Goal: Book appointment/travel/reservation

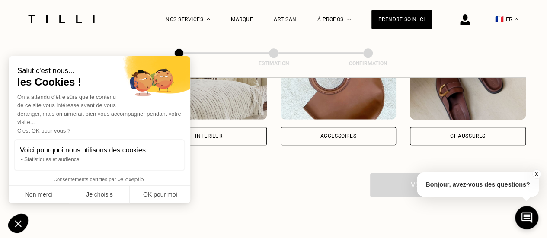
scroll to position [166, 0]
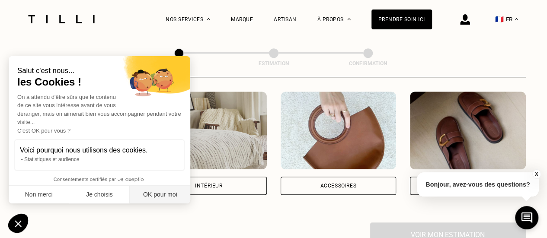
click at [172, 195] on button "OK pour moi" at bounding box center [160, 195] width 60 height 18
checkbox input "true"
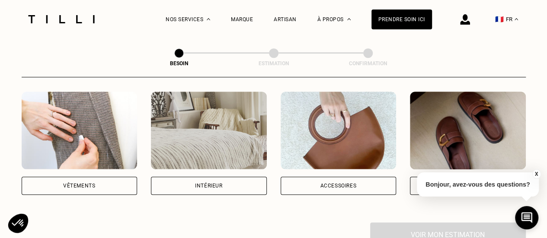
click at [91, 183] on div "Vêtements" at bounding box center [79, 185] width 32 height 5
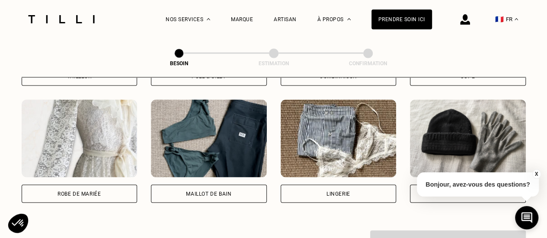
scroll to position [617, 0]
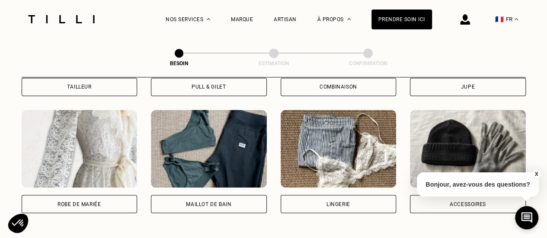
click at [75, 201] on div "Robe de mariée" at bounding box center [78, 203] width 43 height 5
select select "FR"
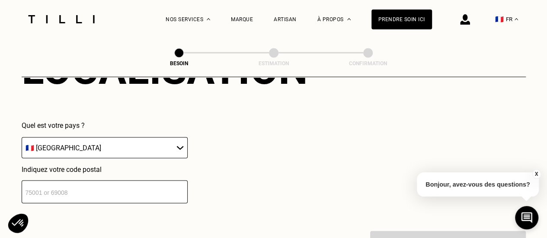
scroll to position [864, 0]
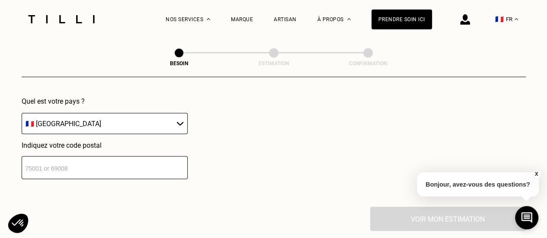
click at [105, 156] on input "number" at bounding box center [105, 167] width 166 height 23
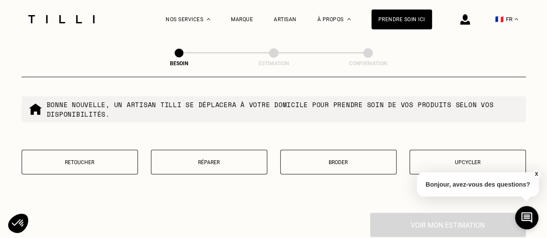
scroll to position [1094, 0]
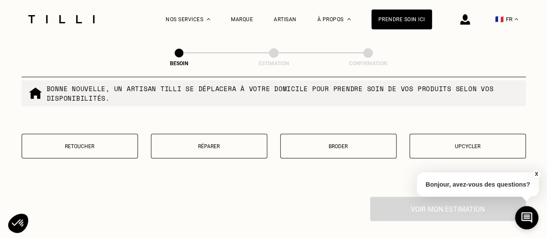
type input "75013"
click at [100, 143] on p "Retoucher" at bounding box center [79, 146] width 107 height 6
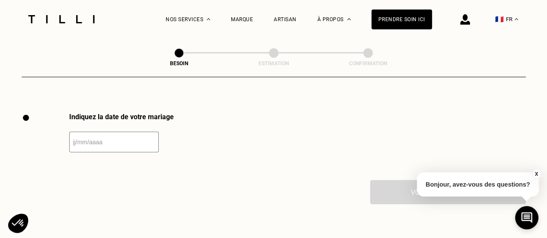
scroll to position [1188, 0]
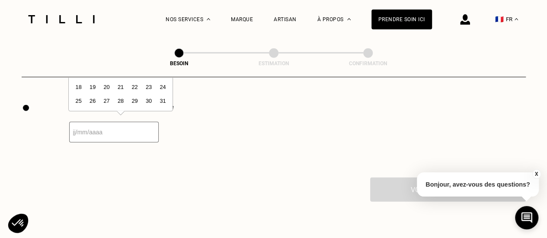
click at [111, 130] on input "text" at bounding box center [113, 132] width 89 height 21
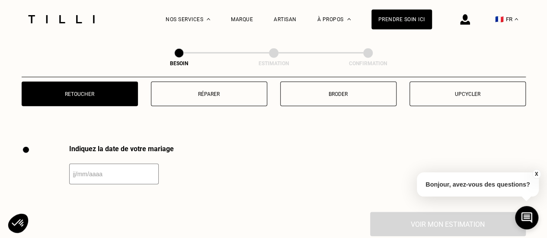
scroll to position [1156, 0]
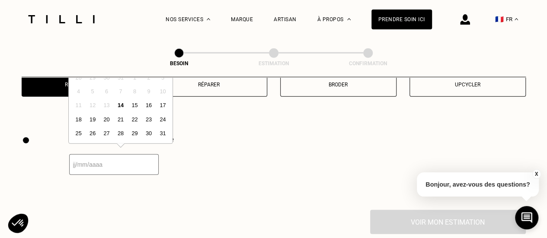
click at [106, 162] on input "text" at bounding box center [113, 164] width 89 height 21
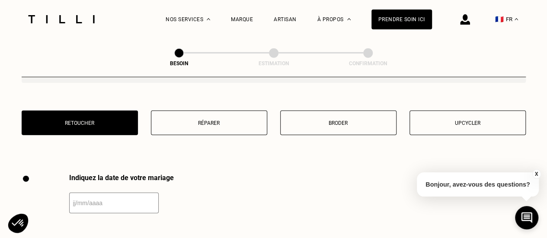
scroll to position [1110, 0]
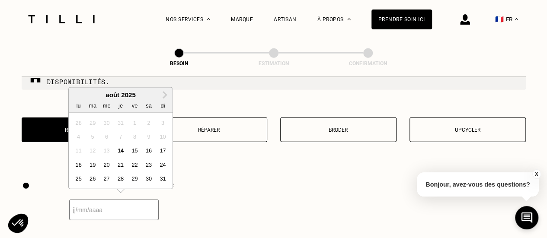
click at [99, 210] on input "text" at bounding box center [113, 210] width 89 height 21
click at [164, 93] on span "Next Month" at bounding box center [164, 95] width 0 height 10
click at [110, 148] on div "15" at bounding box center [107, 151] width 12 height 12
type input "[DATE]"
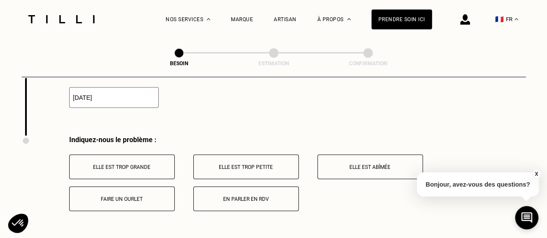
scroll to position [1227, 0]
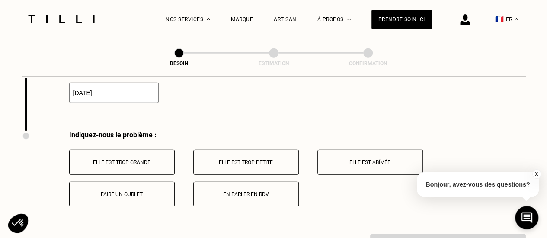
click at [143, 160] on button "Elle est trop grande" at bounding box center [121, 162] width 105 height 25
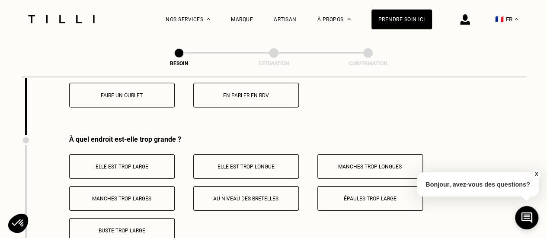
scroll to position [1359, 0]
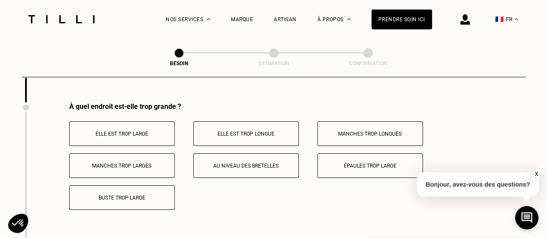
click at [222, 131] on p "Elle est trop longue" at bounding box center [246, 134] width 96 height 6
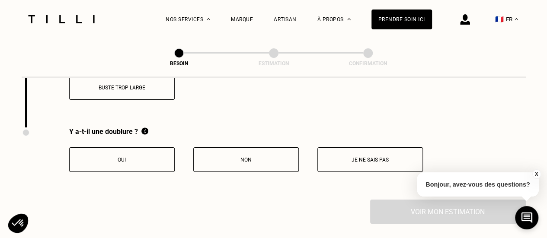
scroll to position [1458, 0]
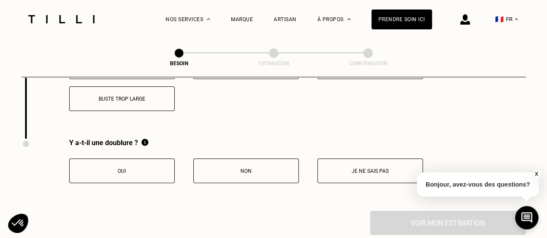
click at [106, 159] on button "Oui" at bounding box center [121, 171] width 105 height 25
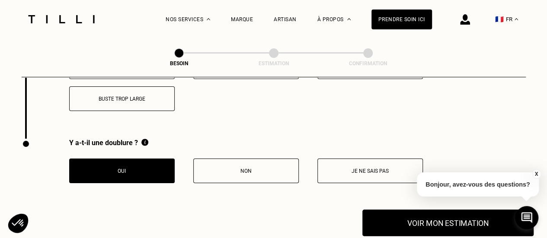
click at [396, 218] on button "Voir mon estimation" at bounding box center [447, 223] width 171 height 27
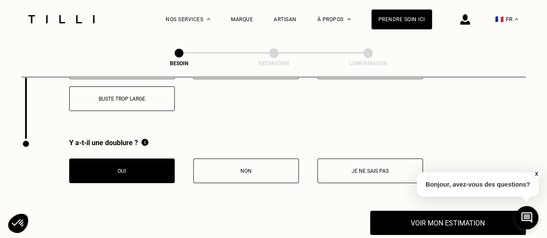
click at [536, 174] on button "X" at bounding box center [535, 174] width 9 height 10
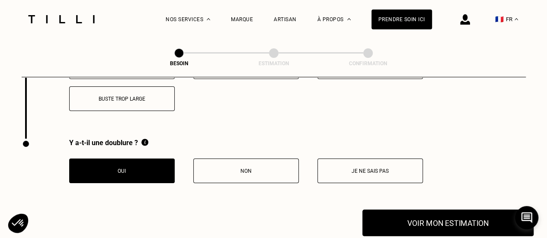
click at [479, 216] on button "Voir mon estimation" at bounding box center [447, 223] width 171 height 27
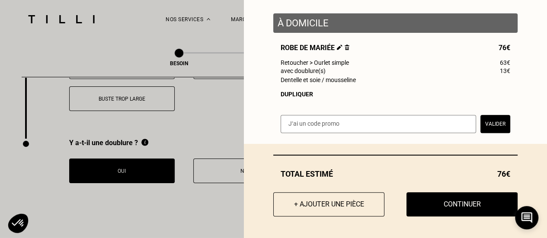
scroll to position [105, 0]
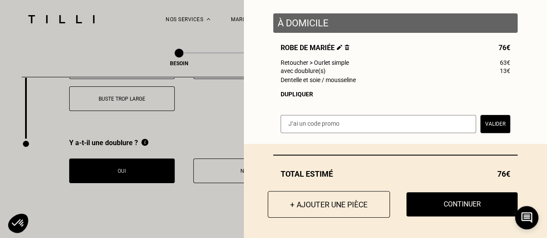
click at [337, 204] on button "+ Ajouter une pièce" at bounding box center [328, 204] width 122 height 27
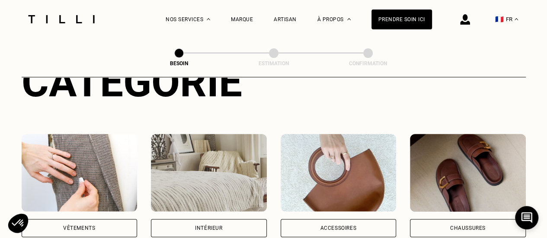
scroll to position [122, 0]
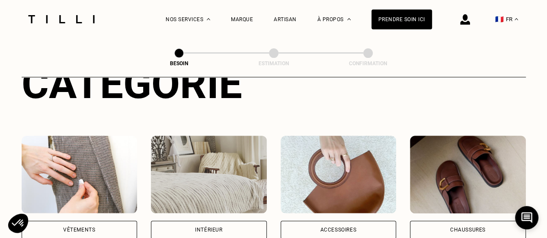
click at [75, 141] on img at bounding box center [80, 175] width 116 height 78
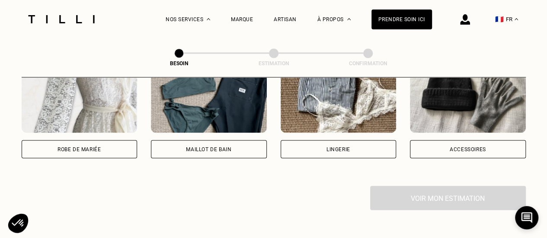
scroll to position [670, 0]
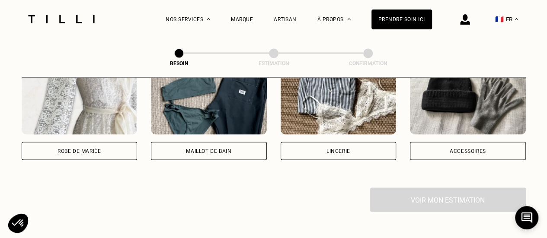
click at [96, 146] on div "Robe de mariée" at bounding box center [80, 151] width 116 height 18
select select "FR"
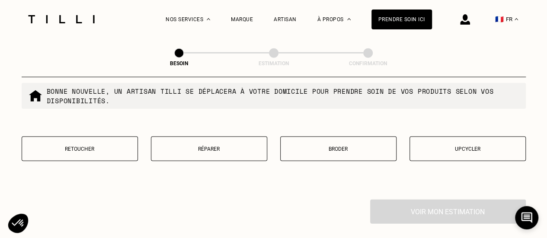
scroll to position [1094, 0]
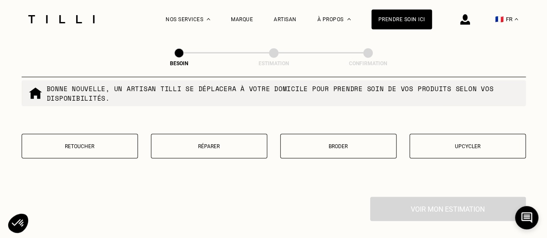
click at [98, 146] on button "Retoucher" at bounding box center [80, 146] width 116 height 25
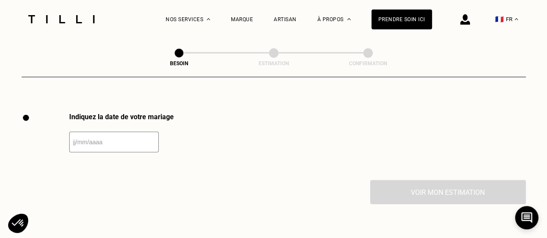
scroll to position [1188, 0]
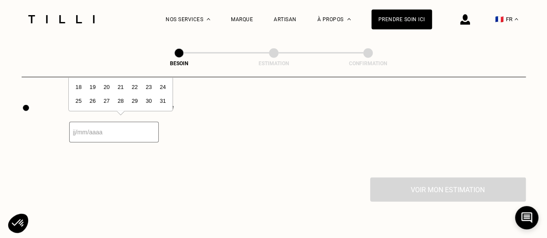
click at [78, 123] on input "text" at bounding box center [113, 132] width 89 height 21
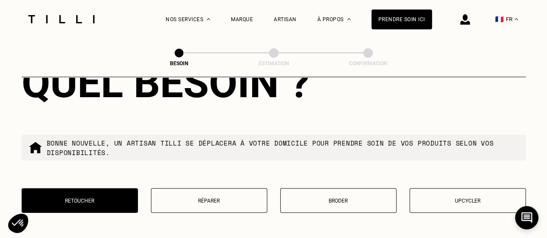
scroll to position [1141, 0]
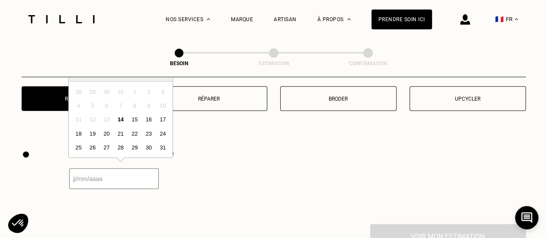
click at [110, 172] on input "text" at bounding box center [113, 178] width 89 height 21
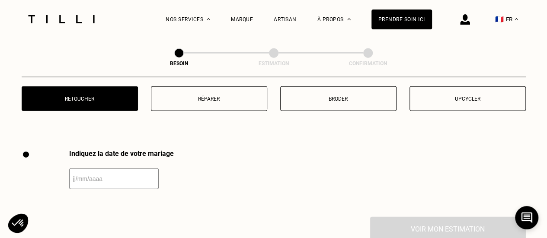
scroll to position [1125, 0]
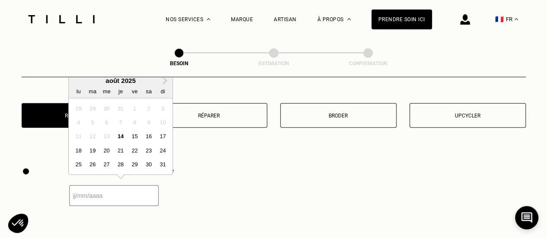
click at [86, 196] on input "text" at bounding box center [113, 195] width 89 height 21
click at [164, 84] on button "Next Month" at bounding box center [165, 81] width 14 height 14
click at [108, 137] on div "15" at bounding box center [107, 136] width 12 height 12
type input "[DATE]"
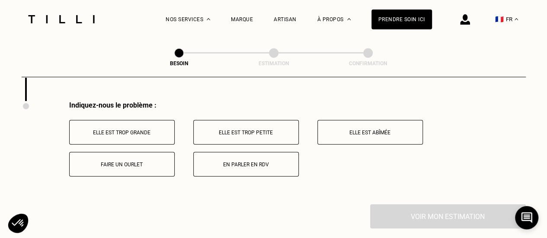
scroll to position [1282, 0]
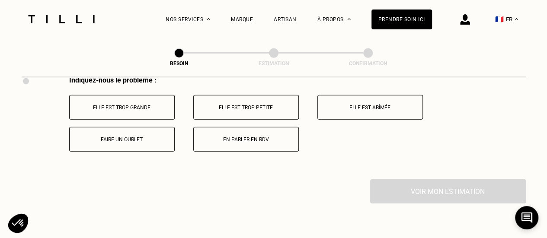
click at [144, 106] on button "Elle est trop grande" at bounding box center [121, 107] width 105 height 25
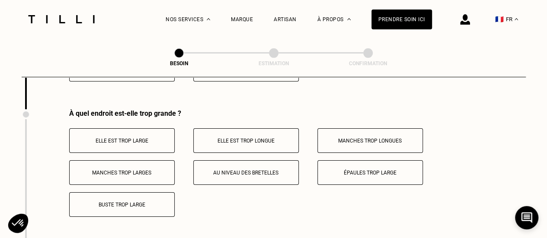
scroll to position [1359, 0]
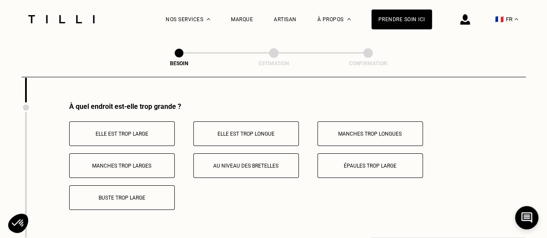
click at [129, 134] on button "Elle est trop large" at bounding box center [121, 133] width 105 height 25
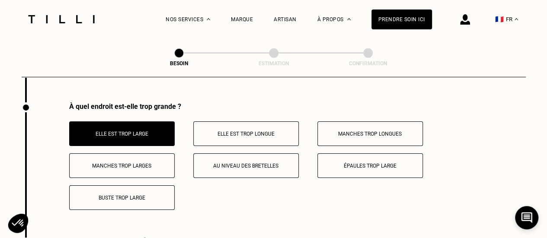
click at [216, 132] on button "Elle est trop longue" at bounding box center [245, 133] width 105 height 25
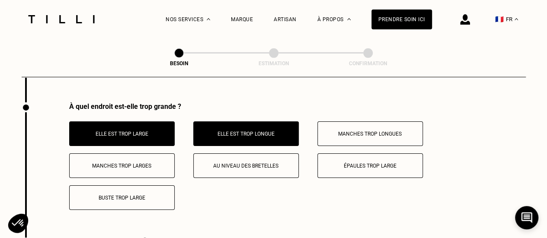
click at [244, 164] on button "Au niveau des bretelles" at bounding box center [245, 165] width 105 height 25
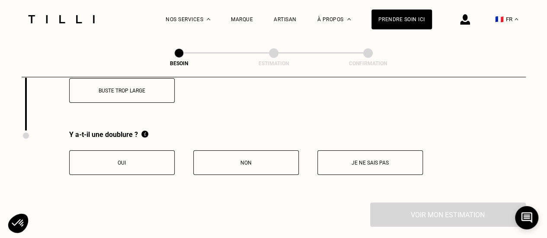
scroll to position [1464, 0]
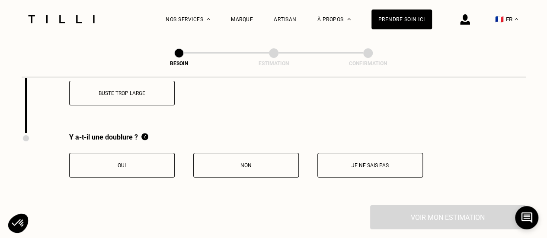
click at [135, 164] on button "Oui" at bounding box center [121, 165] width 105 height 25
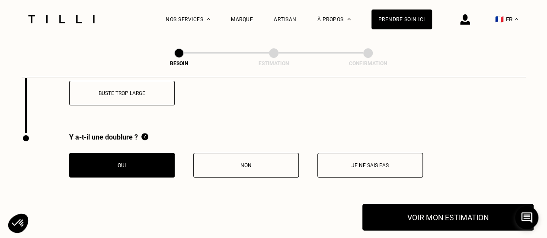
click at [467, 211] on button "Voir mon estimation" at bounding box center [447, 217] width 171 height 27
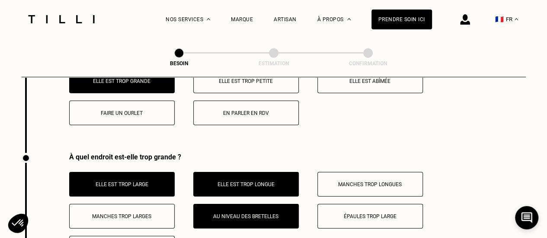
scroll to position [1239, 0]
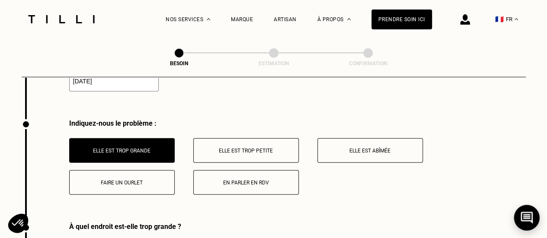
click at [524, 220] on icon at bounding box center [526, 218] width 12 height 12
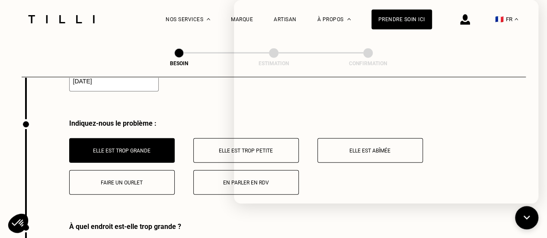
click at [190, 90] on div "Indiquez la date de votre mariage 15/10/2025" at bounding box center [274, 85] width 504 height 67
click at [156, 119] on div "Indiquez-nous le problème :" at bounding box center [297, 123] width 456 height 8
click at [86, 40] on div "Besoin Estimation Confirmation" at bounding box center [274, 57] width 504 height 39
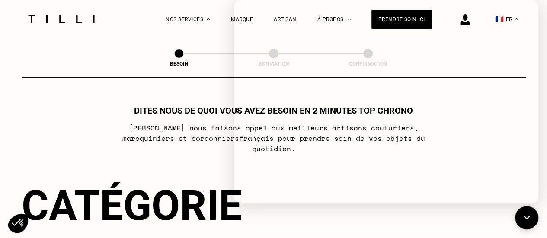
scroll to position [9, 0]
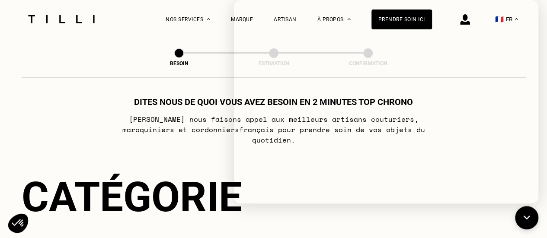
click at [160, 184] on div "Catégorie" at bounding box center [274, 197] width 504 height 48
click at [71, 19] on img at bounding box center [61, 19] width 73 height 8
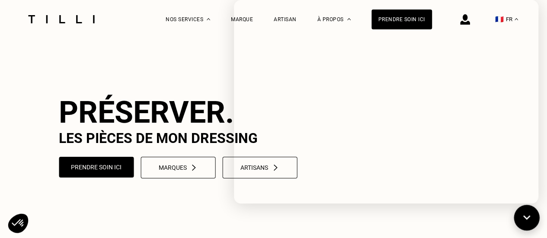
click at [527, 212] on icon at bounding box center [526, 218] width 14 height 23
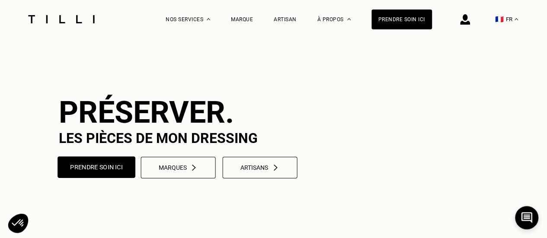
click at [96, 178] on button "Prendre soin ici" at bounding box center [96, 167] width 78 height 22
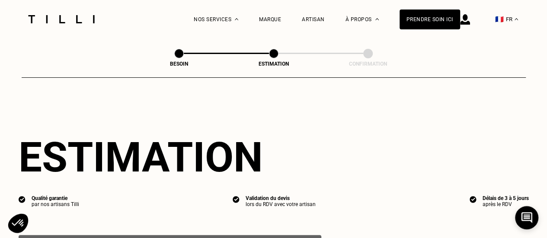
select select "FR"
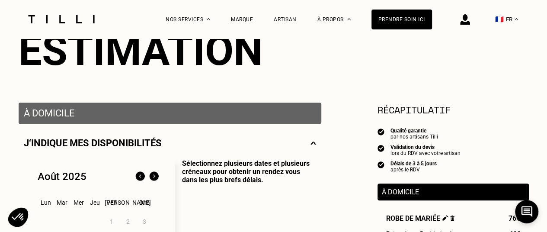
scroll to position [116, 0]
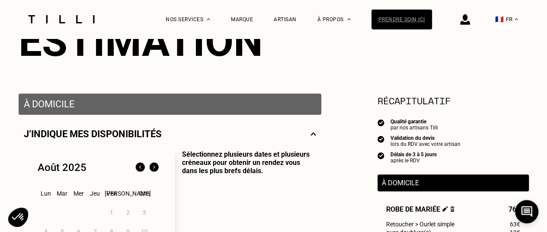
click at [410, 12] on div "Prendre soin ici" at bounding box center [401, 20] width 60 height 20
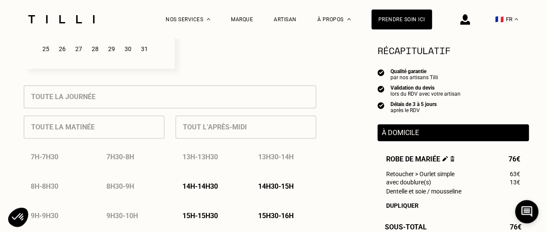
scroll to position [344, 0]
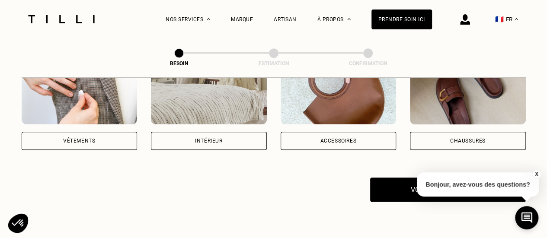
scroll to position [210, 0]
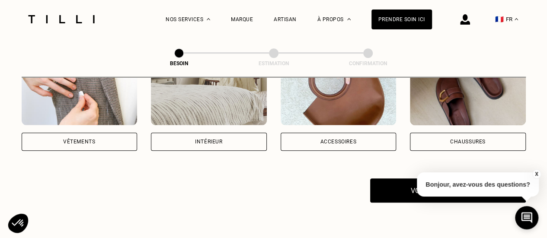
click at [73, 137] on div "Vêtements" at bounding box center [80, 142] width 116 height 18
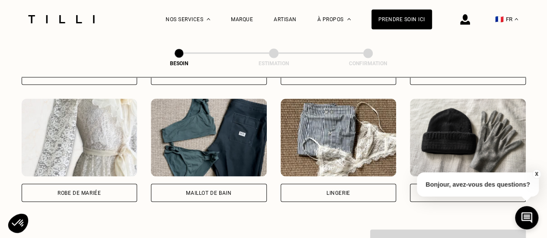
scroll to position [648, 0]
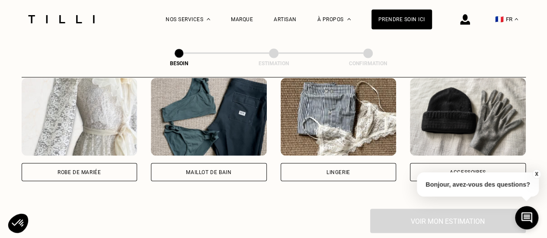
click at [56, 163] on div "Robe de mariée" at bounding box center [80, 172] width 116 height 18
select select "FR"
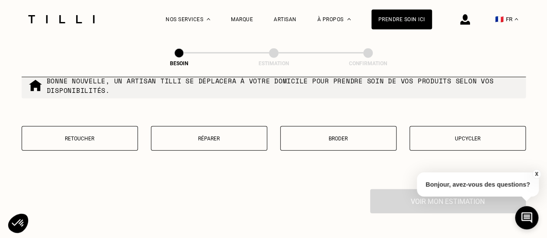
scroll to position [1104, 0]
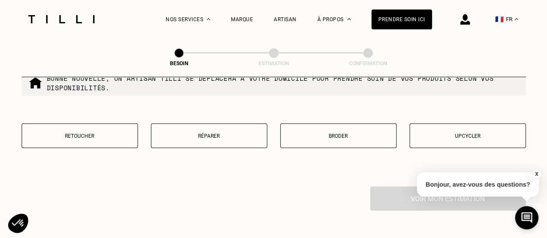
click at [95, 133] on p "Retoucher" at bounding box center [79, 136] width 107 height 6
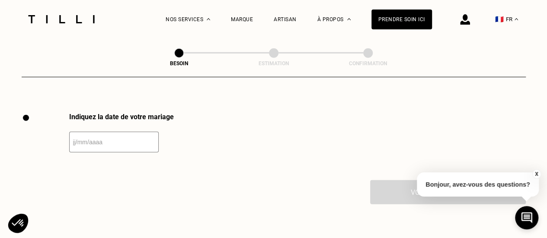
scroll to position [1188, 0]
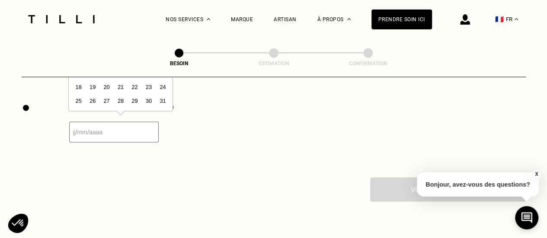
click at [71, 128] on input "text" at bounding box center [113, 132] width 89 height 21
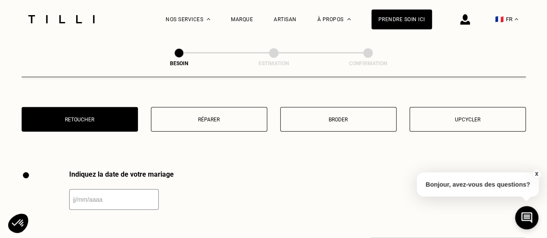
scroll to position [1119, 0]
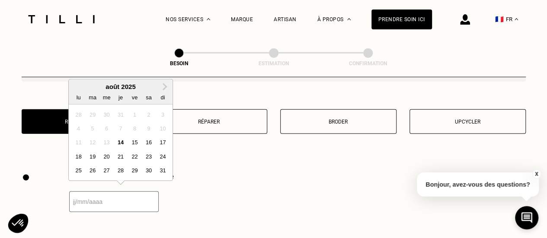
click at [74, 200] on input "text" at bounding box center [113, 201] width 89 height 21
click at [167, 84] on button "Next Month" at bounding box center [165, 87] width 14 height 14
click at [105, 144] on div "15" at bounding box center [107, 143] width 12 height 12
type input "[DATE]"
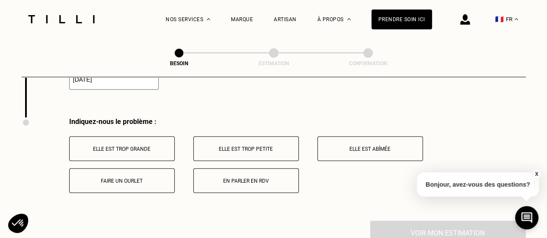
scroll to position [1243, 0]
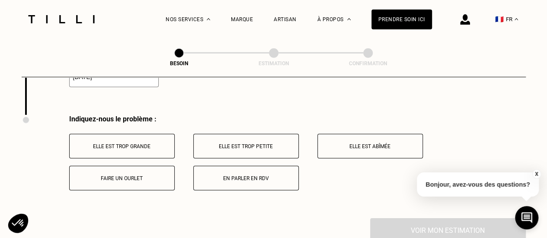
click at [124, 146] on button "Elle est trop grande" at bounding box center [121, 146] width 105 height 25
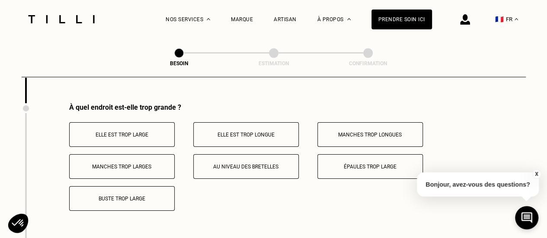
scroll to position [1359, 0]
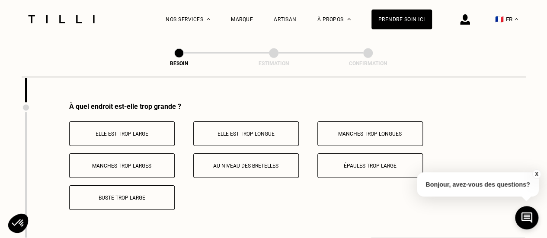
click at [147, 136] on button "Elle est trop large" at bounding box center [121, 133] width 105 height 25
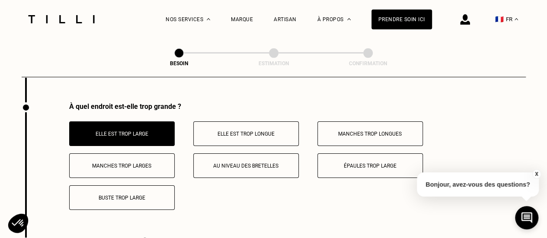
click at [245, 131] on button "Elle est trop longue" at bounding box center [245, 133] width 105 height 25
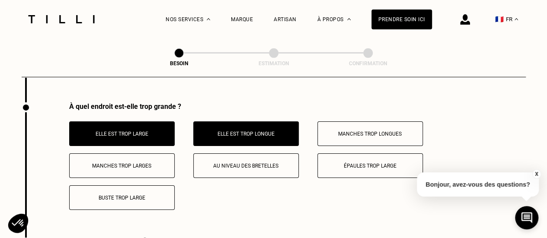
click at [242, 163] on p "Au niveau des bretelles" at bounding box center [246, 166] width 96 height 6
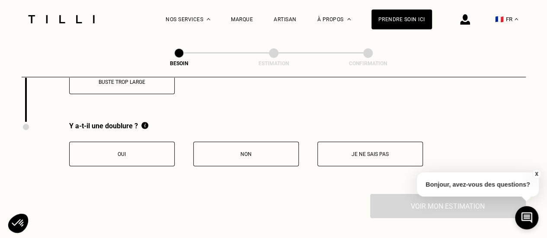
scroll to position [1478, 0]
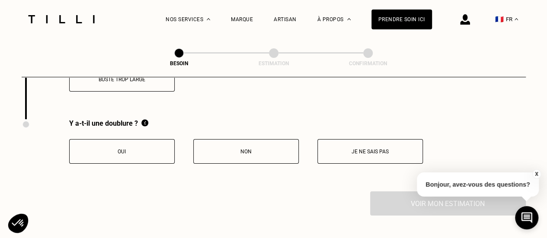
click at [130, 149] on button "Oui" at bounding box center [121, 151] width 105 height 25
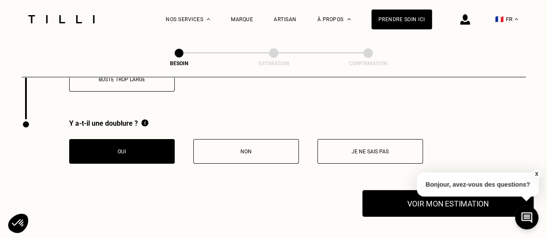
click at [394, 202] on button "Voir mon estimation" at bounding box center [447, 203] width 171 height 27
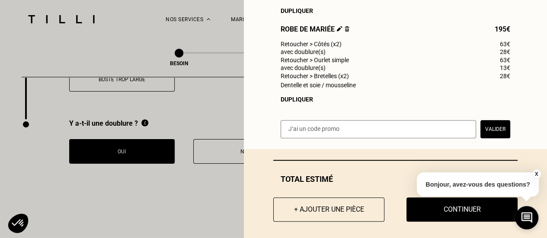
scroll to position [196, 0]
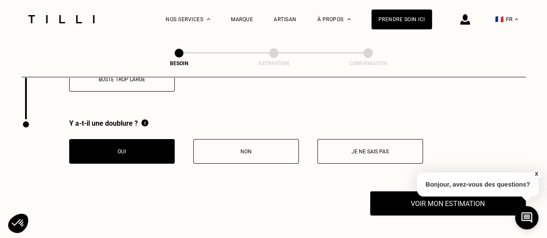
click at [536, 176] on button "X" at bounding box center [535, 174] width 9 height 10
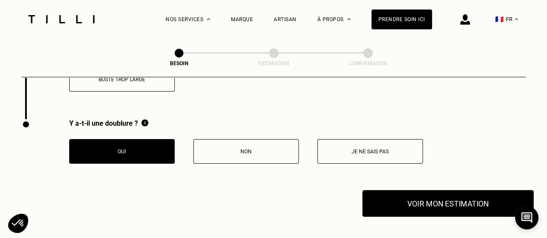
click at [488, 199] on button "Voir mon estimation" at bounding box center [447, 203] width 171 height 27
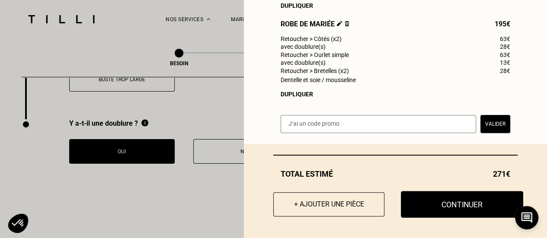
click at [440, 209] on button "Continuer" at bounding box center [462, 204] width 122 height 27
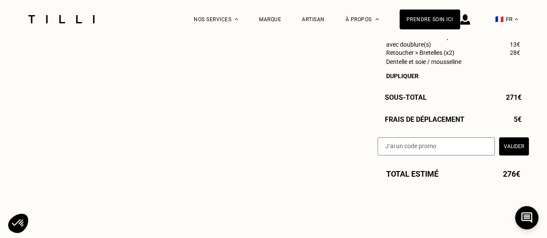
select select "FR"
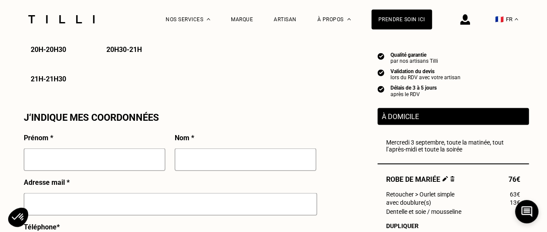
scroll to position [725, 0]
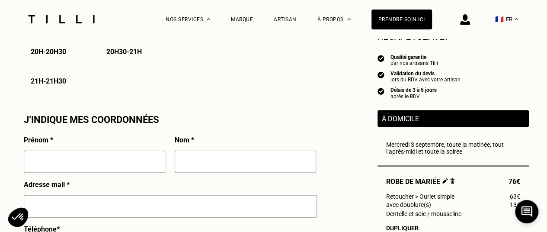
click at [97, 164] on input "text" at bounding box center [94, 161] width 141 height 22
type input "[PERSON_NAME]"
type input "ETZI"
type input "[PERSON_NAME][EMAIL_ADDRESS][PERSON_NAME][DOMAIN_NAME]"
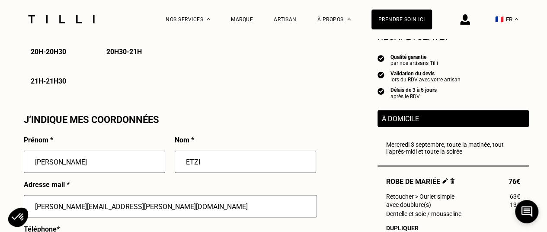
type input "06 22 29 87 15"
type input "[STREET_ADDRESS][PERSON_NAME]"
type input "PARIS 13EME"
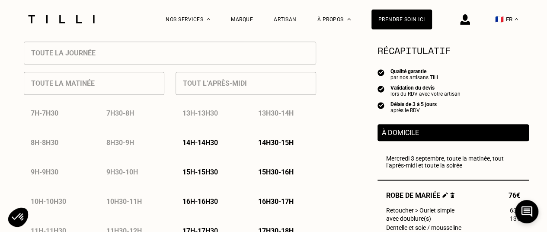
scroll to position [385, 0]
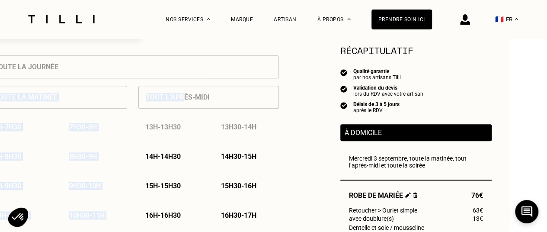
drag, startPoint x: 221, startPoint y: 105, endPoint x: 548, endPoint y: 75, distance: 328.8
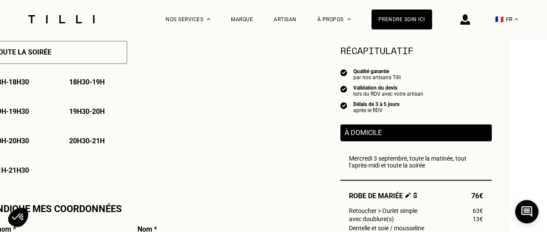
scroll to position [648, 37]
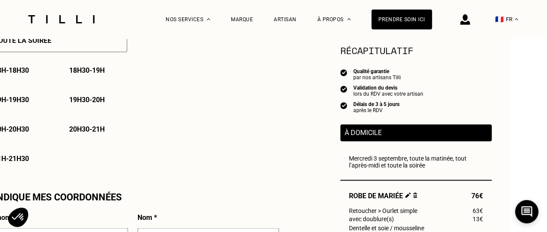
click at [92, 50] on div "Toute la soirée" at bounding box center [57, 40] width 140 height 23
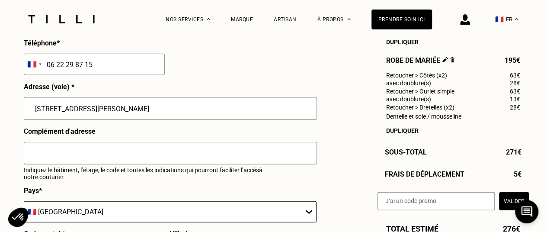
scroll to position [913, 0]
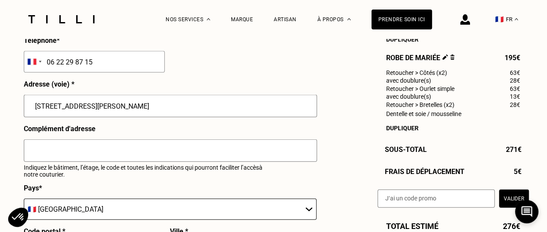
click at [123, 162] on input "text" at bounding box center [170, 150] width 293 height 22
type input "467A 2eme etage droite"
drag, startPoint x: 543, startPoint y: 142, endPoint x: 550, endPoint y: 143, distance: 7.8
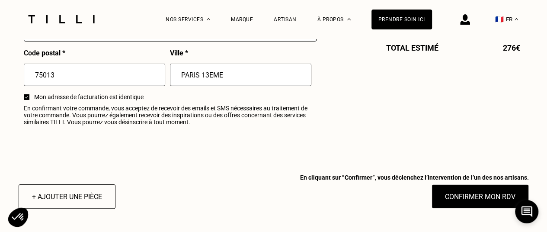
scroll to position [1096, 0]
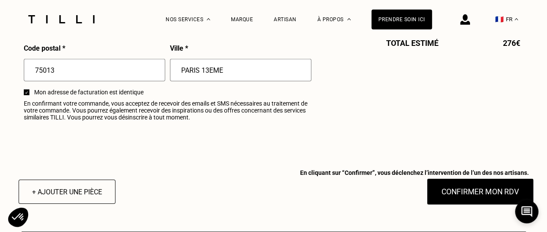
click at [464, 203] on button "Confirmer mon RDV" at bounding box center [479, 191] width 107 height 27
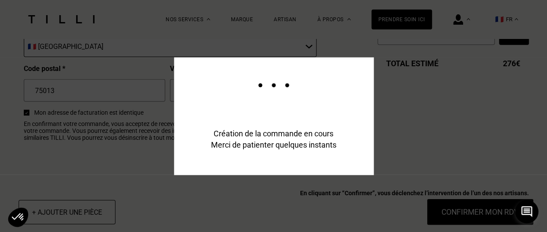
scroll to position [1117, 0]
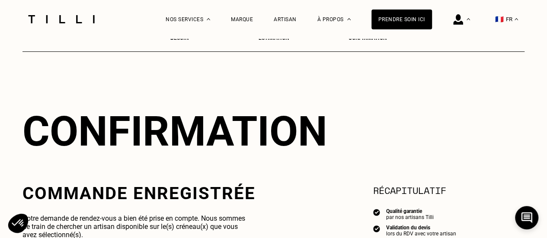
scroll to position [66, 0]
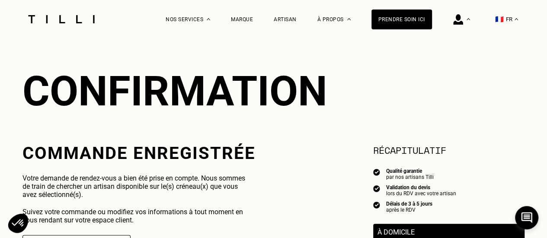
click at [87, 22] on img at bounding box center [61, 19] width 73 height 8
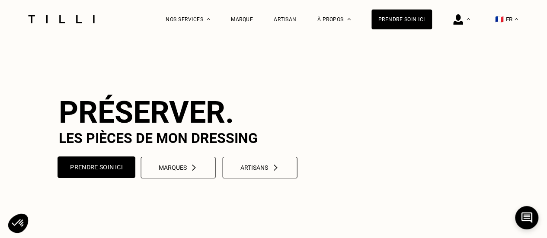
click at [87, 178] on button "Prendre soin ici" at bounding box center [96, 167] width 78 height 22
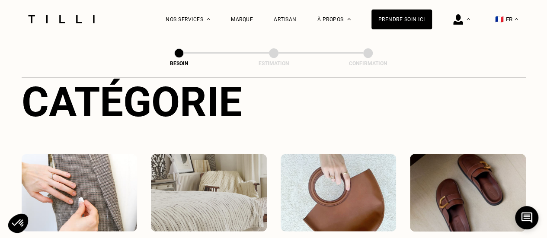
scroll to position [219, 0]
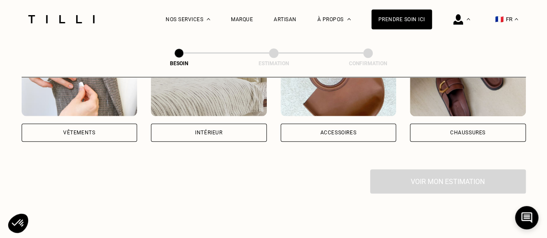
drag, startPoint x: 73, startPoint y: 136, endPoint x: 78, endPoint y: 132, distance: 6.4
click at [78, 132] on div "Catégorie Vêtements Intérieur Accessoires Chaussures Voir mon estimation" at bounding box center [274, 77] width 504 height 231
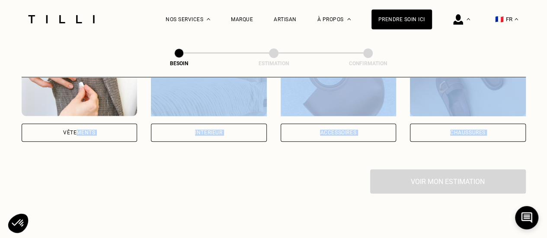
click at [78, 132] on div "Vêtements" at bounding box center [80, 133] width 116 height 18
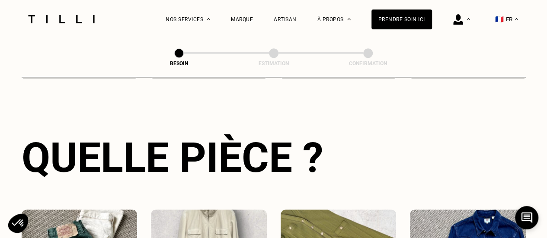
scroll to position [417, 0]
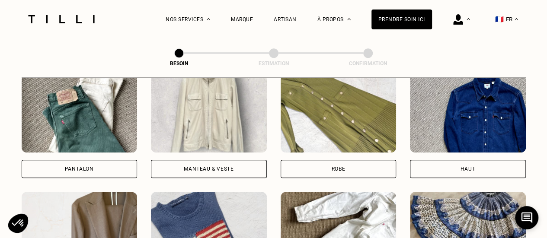
click at [315, 115] on img at bounding box center [338, 114] width 116 height 78
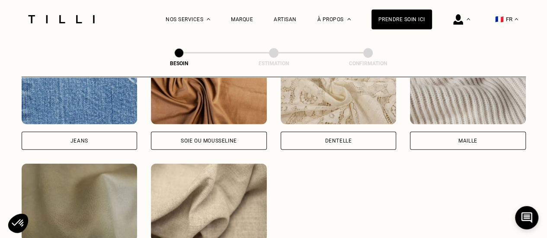
scroll to position [973, 0]
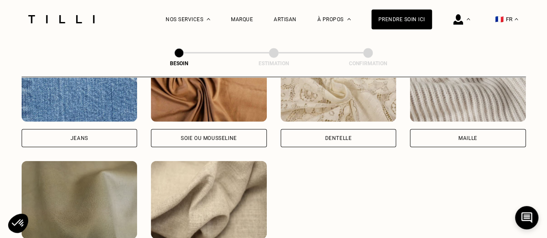
click at [210, 106] on img at bounding box center [209, 83] width 116 height 78
select select "FR"
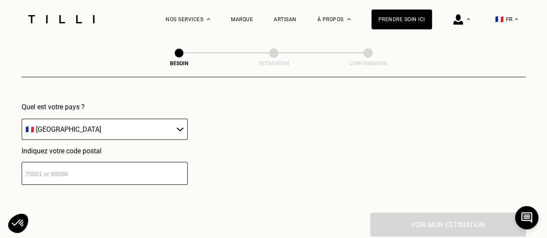
scroll to position [1263, 0]
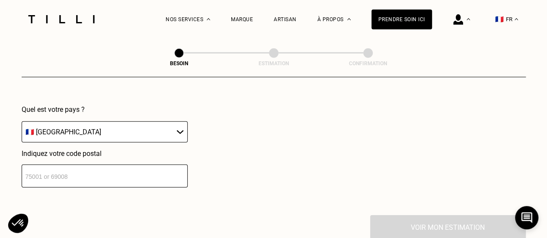
click at [108, 178] on input "number" at bounding box center [105, 176] width 166 height 23
type input "75013"
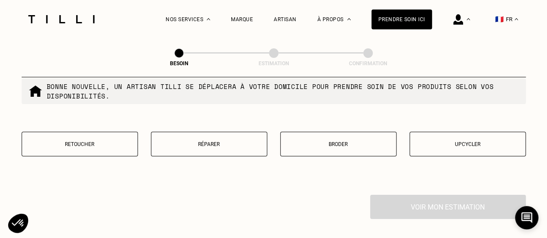
scroll to position [1535, 0]
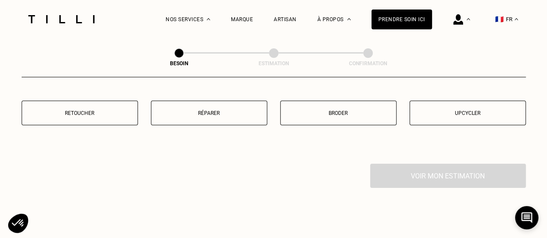
click at [86, 110] on p "Retoucher" at bounding box center [79, 113] width 107 height 6
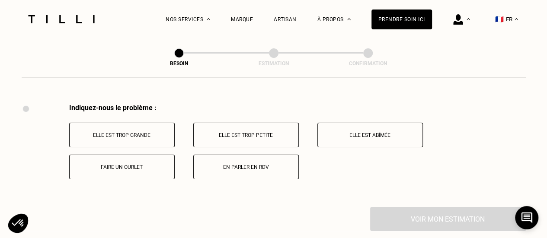
scroll to position [1597, 0]
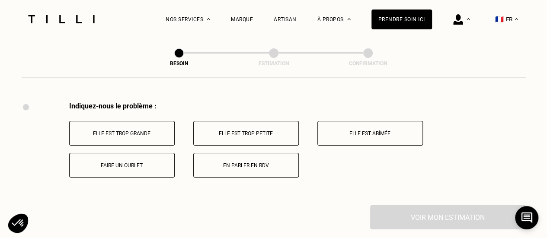
click at [144, 122] on button "Elle est trop grande" at bounding box center [121, 133] width 105 height 25
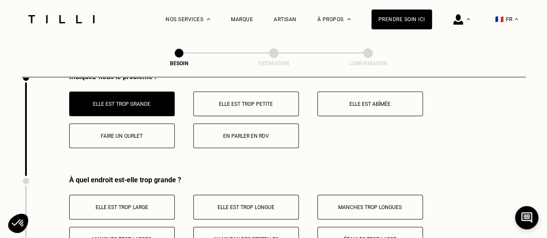
scroll to position [1700, 0]
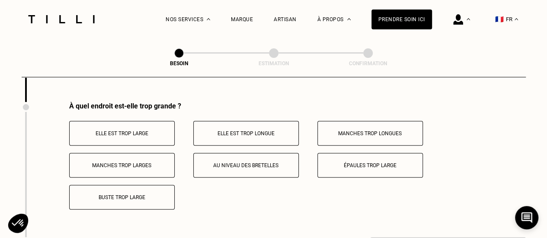
click at [225, 136] on button "Elle est trop longue" at bounding box center [245, 133] width 105 height 25
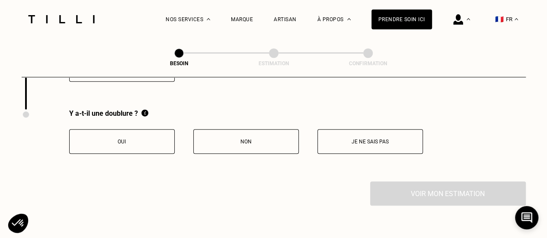
scroll to position [1831, 0]
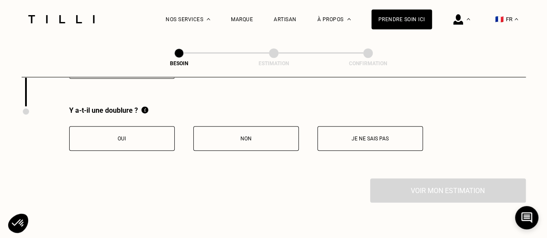
click at [149, 136] on p "Oui" at bounding box center [122, 139] width 96 height 6
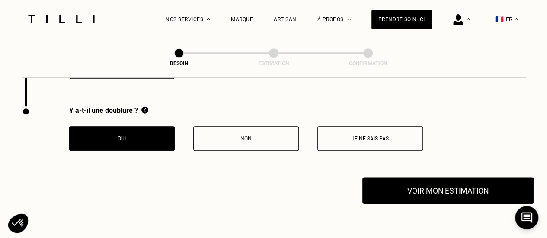
click at [391, 190] on button "Voir mon estimation" at bounding box center [447, 190] width 171 height 27
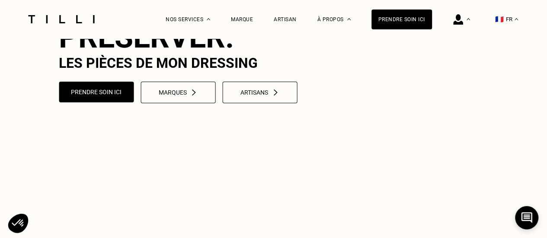
scroll to position [78, 0]
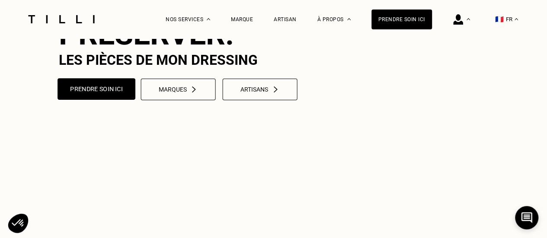
click at [82, 100] on button "Prendre soin ici" at bounding box center [96, 89] width 78 height 22
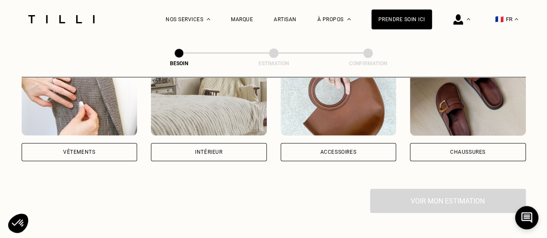
scroll to position [196, 0]
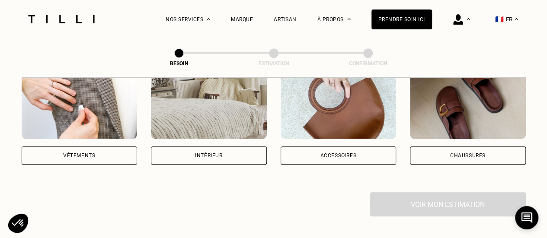
click at [63, 146] on div "Vêtements" at bounding box center [80, 155] width 116 height 18
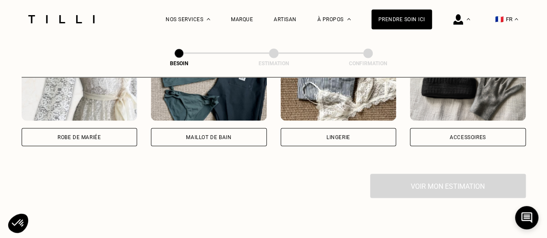
scroll to position [682, 0]
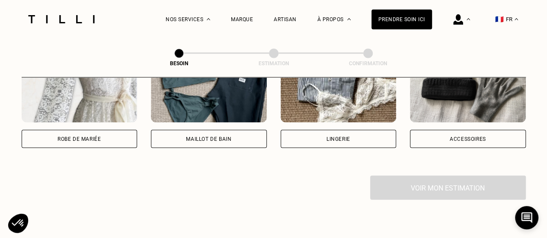
click at [90, 139] on div "Robe de mariée" at bounding box center [80, 139] width 116 height 18
select select "FR"
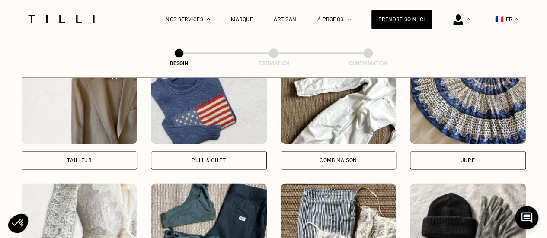
scroll to position [443, 0]
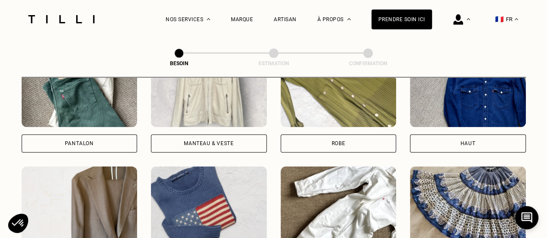
click at [332, 141] on div "Robe" at bounding box center [337, 143] width 13 height 5
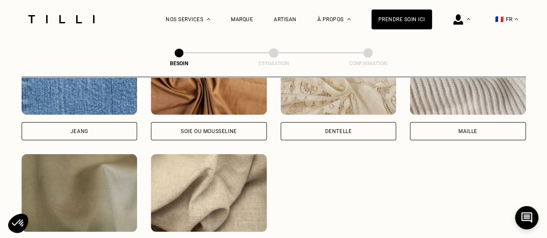
scroll to position [952, 0]
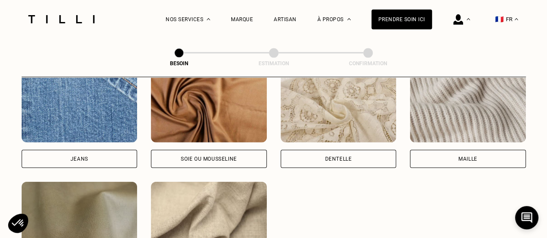
click at [183, 156] on div "Soie ou mousseline" at bounding box center [209, 158] width 56 height 5
select select "FR"
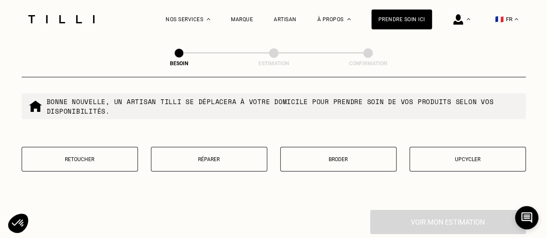
scroll to position [1532, 0]
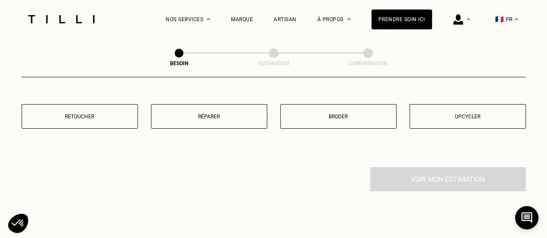
click at [96, 119] on button "Retoucher" at bounding box center [80, 116] width 116 height 25
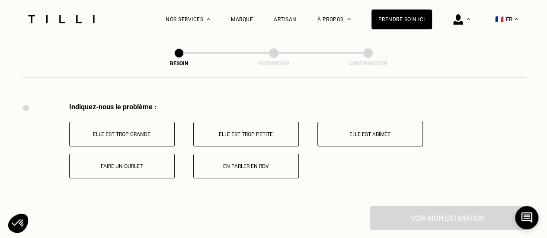
scroll to position [1597, 0]
click at [147, 134] on button "Elle est trop grande" at bounding box center [121, 133] width 105 height 25
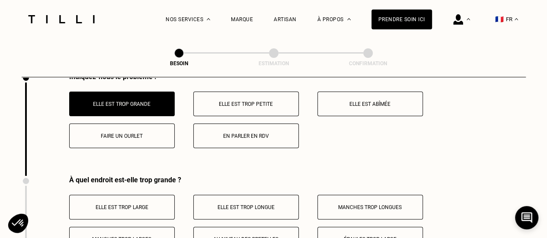
scroll to position [1700, 0]
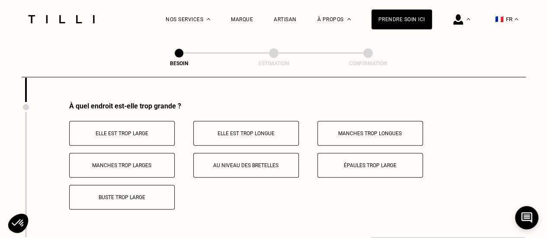
click at [143, 133] on button "Elle est trop large" at bounding box center [121, 133] width 105 height 25
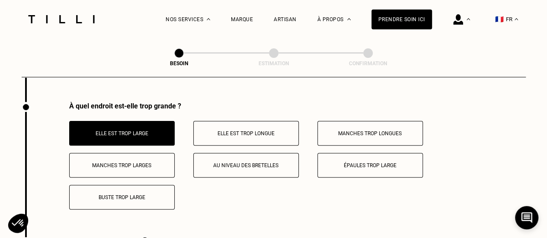
click at [229, 130] on p "Elle est trop longue" at bounding box center [246, 133] width 96 height 6
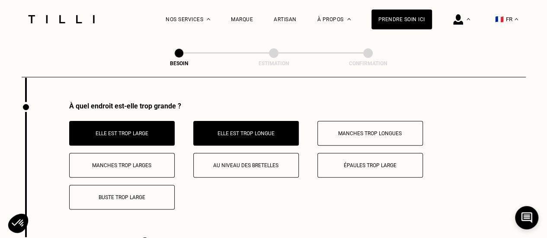
click at [229, 162] on p "Au niveau des bretelles" at bounding box center [246, 165] width 96 height 6
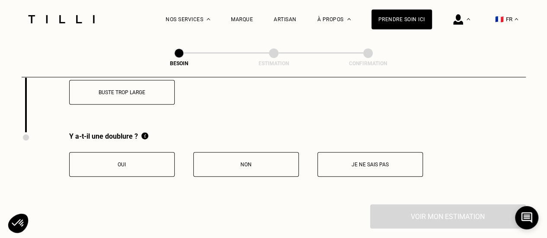
scroll to position [1802, 0]
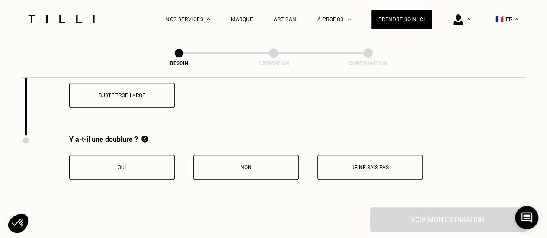
click at [145, 165] on p "Oui" at bounding box center [122, 168] width 96 height 6
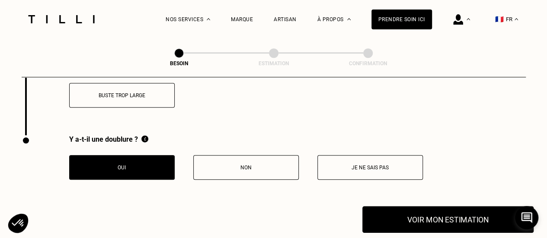
click at [427, 216] on button "Voir mon estimation" at bounding box center [447, 219] width 171 height 27
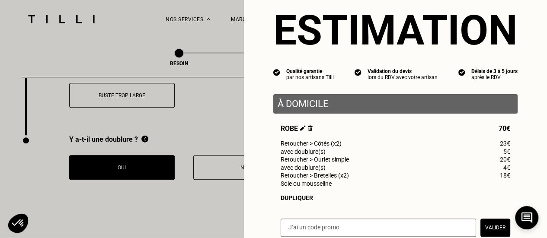
scroll to position [0, 0]
